Goal: Information Seeking & Learning: Check status

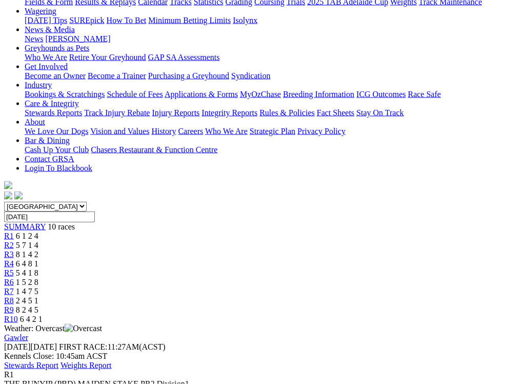
scroll to position [132, 0]
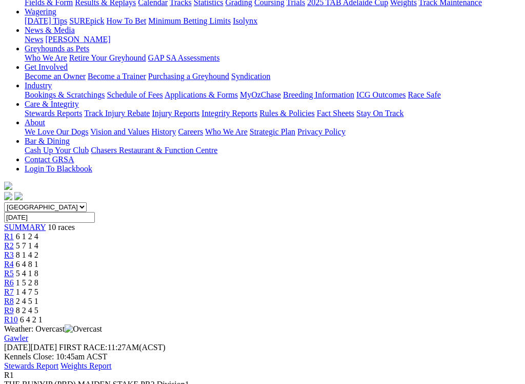
click at [152, 241] on div "R2 5 7 1 4" at bounding box center [262, 245] width 517 height 9
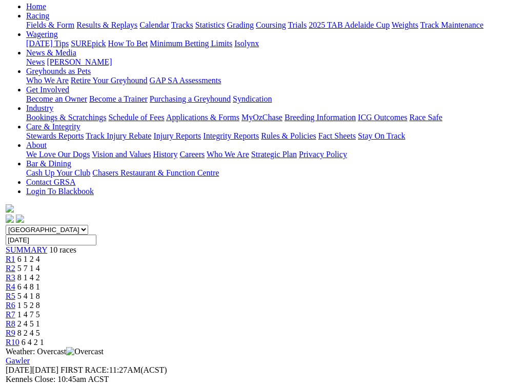
scroll to position [109, 0]
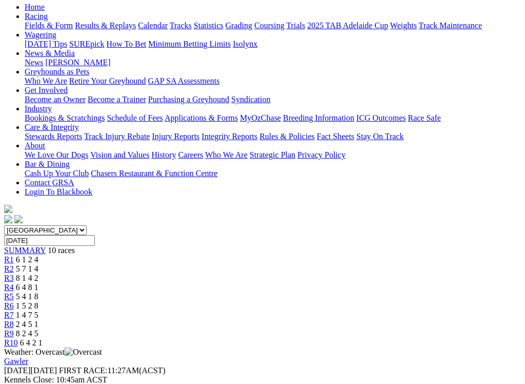
click at [38, 273] on span "8 1 4 2" at bounding box center [27, 277] width 23 height 9
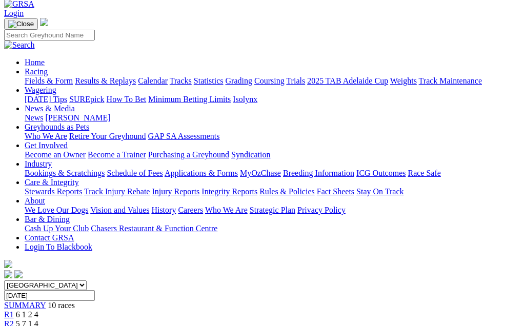
scroll to position [53, 0]
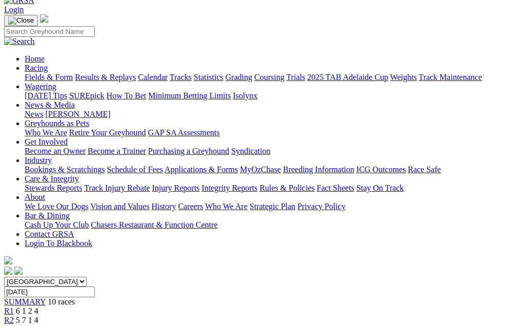
scroll to position [56, 0]
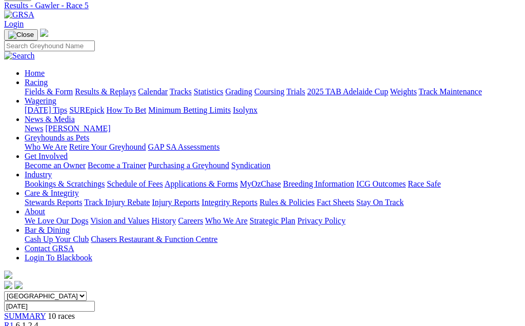
scroll to position [43, 0]
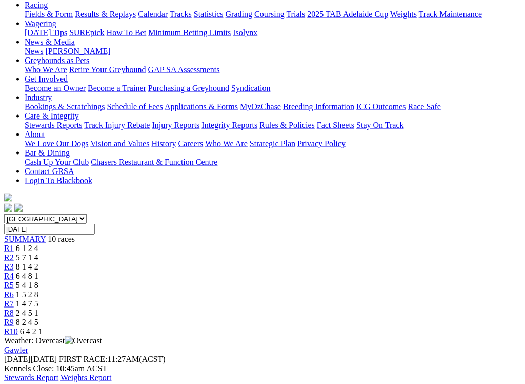
scroll to position [116, 0]
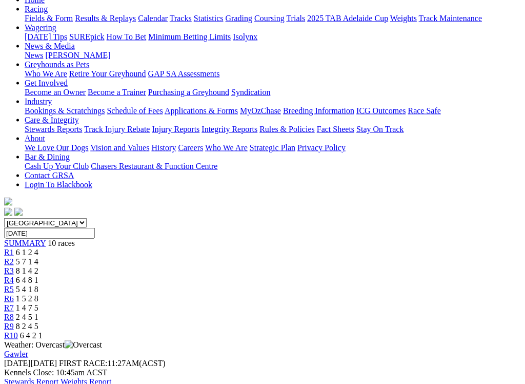
click at [14, 303] on span "R7" at bounding box center [9, 307] width 10 height 9
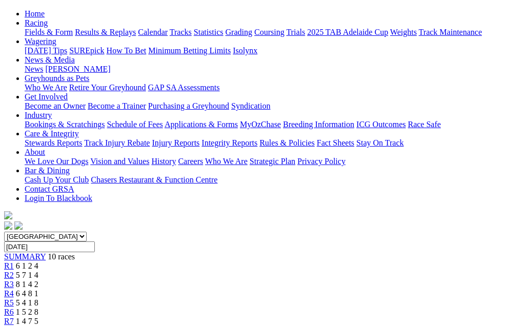
scroll to position [102, 0]
click at [38, 326] on span "2 4 5 1" at bounding box center [27, 331] width 23 height 9
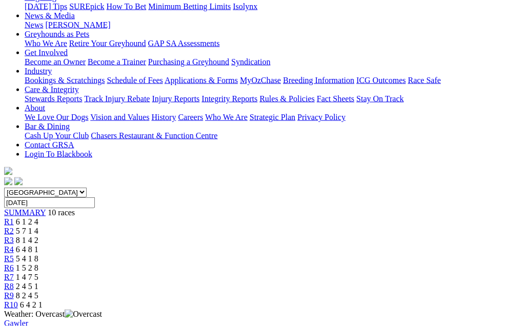
scroll to position [145, 0]
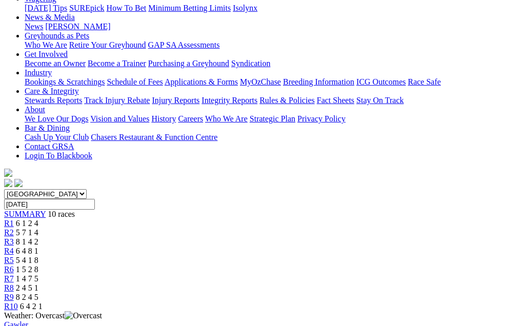
click at [38, 293] on span "8 2 4 5" at bounding box center [27, 297] width 23 height 9
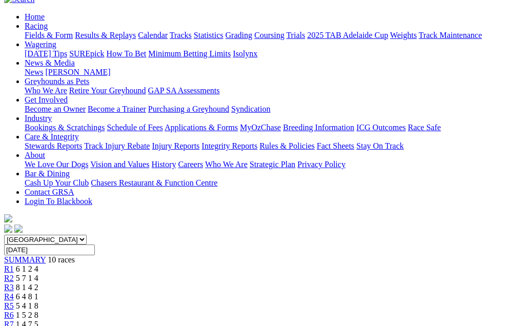
scroll to position [98, 0]
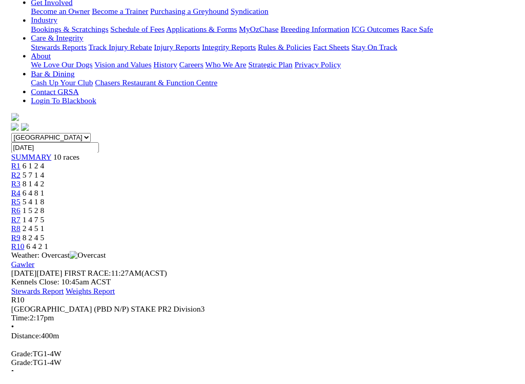
scroll to position [197, 0]
